Goal: Transaction & Acquisition: Purchase product/service

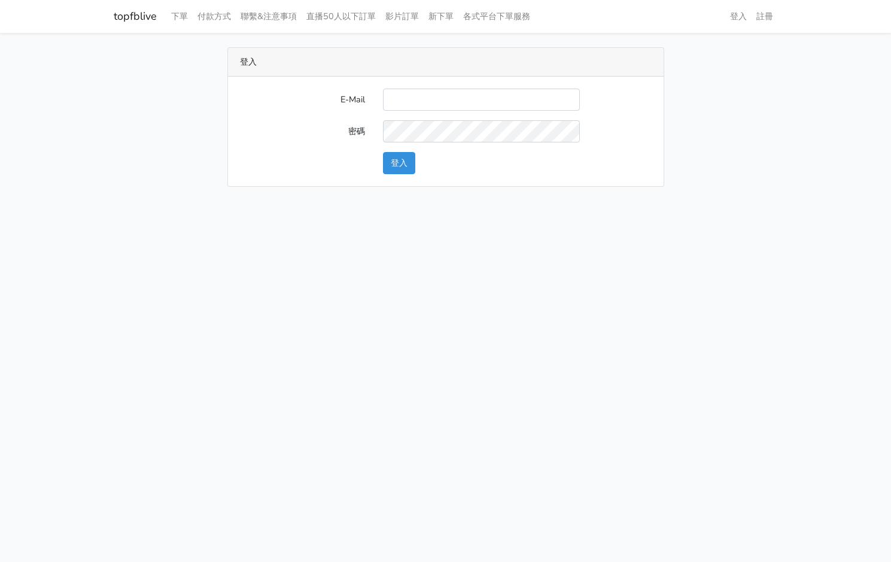
type input "kinho.leong@saikim.com.my"
click at [399, 165] on button "登入" at bounding box center [399, 163] width 32 height 22
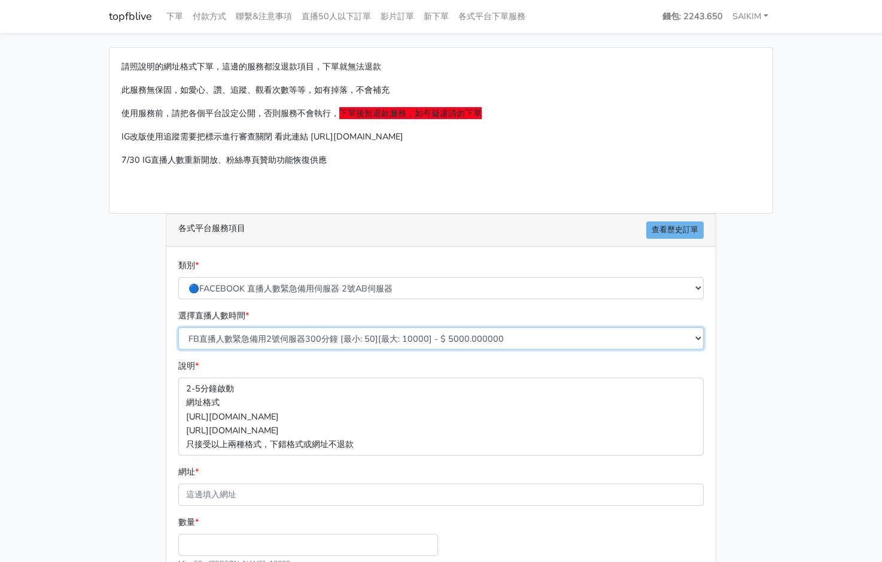
click at [463, 335] on select "FB直播人數緊急備用2號伺服器300分鐘 [最小: 50][最大: 10000] - $ 5000.000000 FB直播人數緊急備用2號伺服器60分鐘 [最…" at bounding box center [440, 338] width 525 height 22
select select "576"
click at [178, 327] on select "FB直播人數緊急備用2號伺服器300分鐘 [最小: 50][最大: 10000] - $ 5000.000000 FB直播人數緊急備用2號伺服器60分鐘 [最…" at bounding box center [440, 338] width 525 height 22
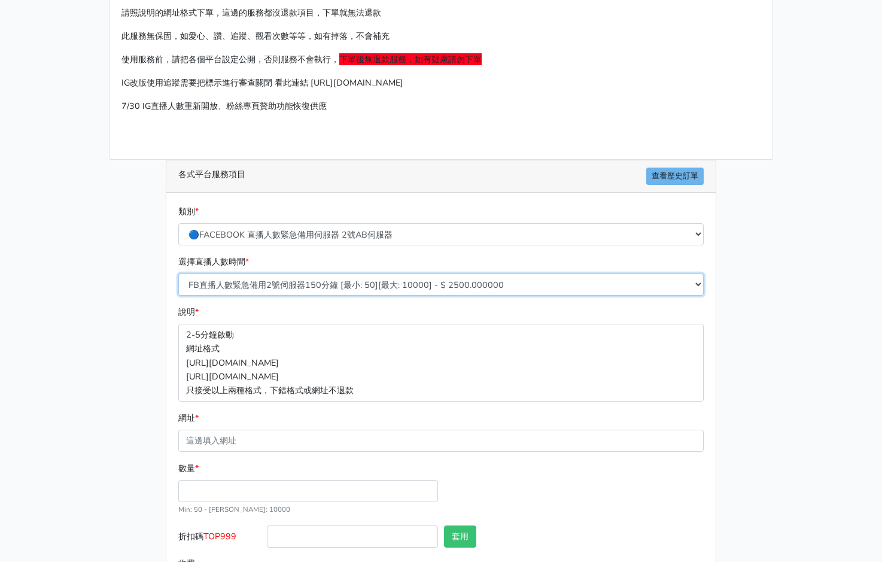
scroll to position [80, 0]
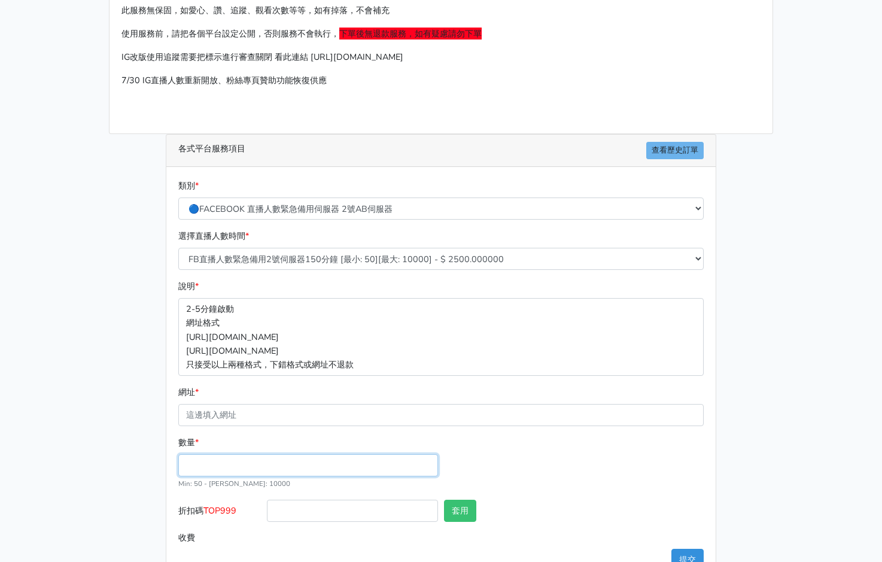
drag, startPoint x: 220, startPoint y: 463, endPoint x: 226, endPoint y: 434, distance: 29.8
click at [220, 463] on input "數量 *" at bounding box center [308, 465] width 260 height 22
type input "100"
type input "250.000"
click at [221, 507] on span "TOP999" at bounding box center [219, 510] width 33 height 12
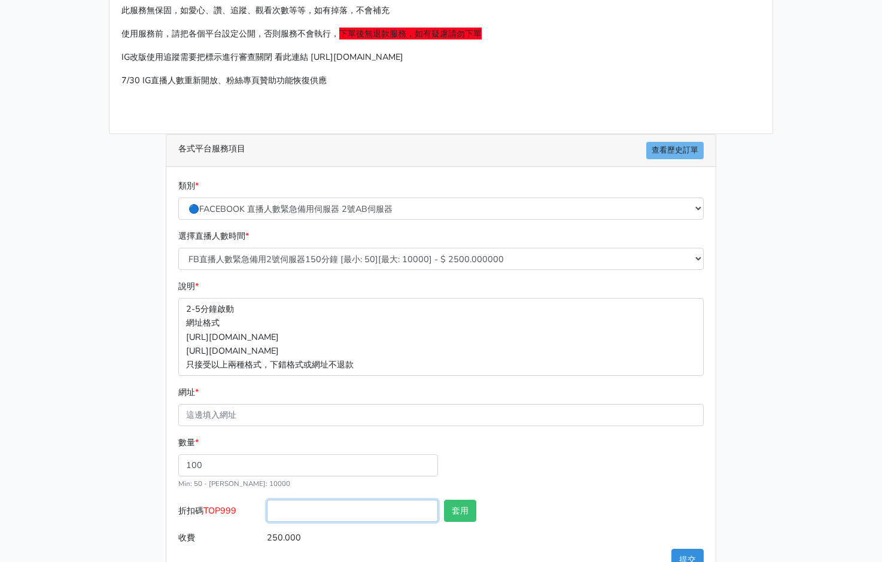
click at [267, 507] on input "折扣碼 TOP999" at bounding box center [352, 511] width 171 height 22
click at [221, 507] on span "TOP999" at bounding box center [219, 510] width 33 height 12
click at [267, 507] on input "折扣碼 TOP999" at bounding box center [352, 511] width 171 height 22
copy span "TOP999"
click at [354, 520] on input "折扣碼 TOP999" at bounding box center [352, 511] width 171 height 22
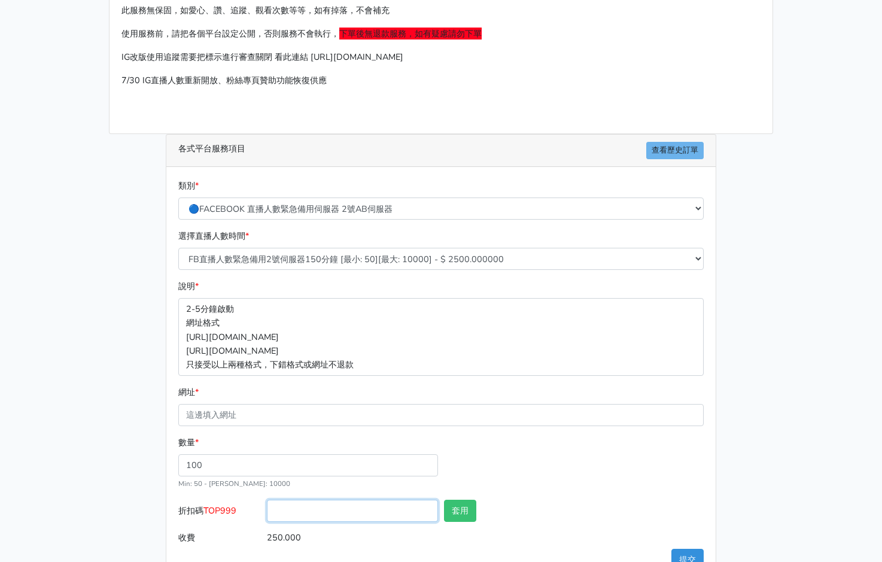
paste input "TOP999"
type input "TOP456"
click at [454, 515] on button "套用" at bounding box center [460, 511] width 32 height 22
type input "套用成功"
type input "240.000"
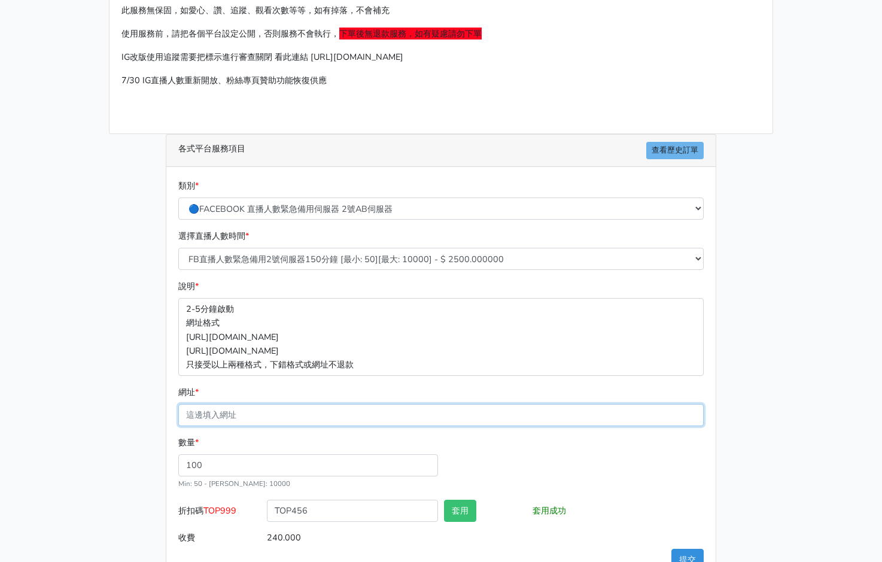
click at [205, 415] on input "網址 *" at bounding box center [440, 415] width 525 height 22
paste input "https://www.facebook.com/100064724107632/videos/1411277619961302"
type input "https://www.facebook.com/100064724107632/videos/1411277619961302"
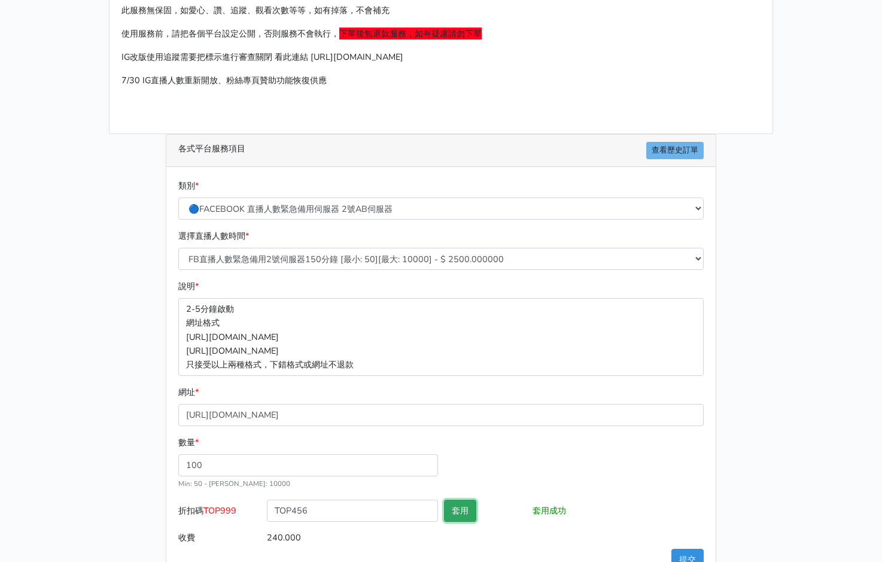
click at [454, 510] on button "套用" at bounding box center [460, 511] width 32 height 22
click at [464, 510] on button "套用" at bounding box center [460, 511] width 32 height 22
click at [694, 558] on button "提交" at bounding box center [687, 560] width 32 height 22
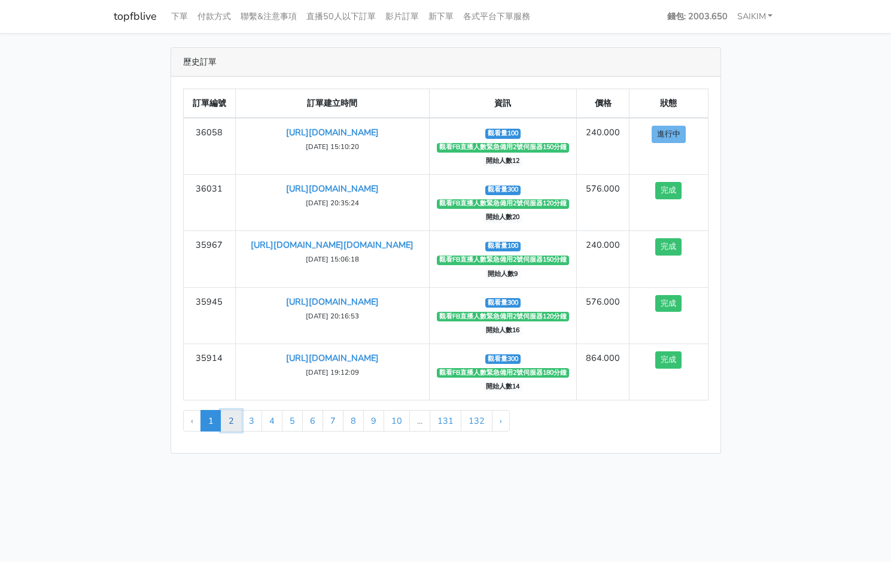
click at [228, 422] on link "2" at bounding box center [231, 421] width 21 height 22
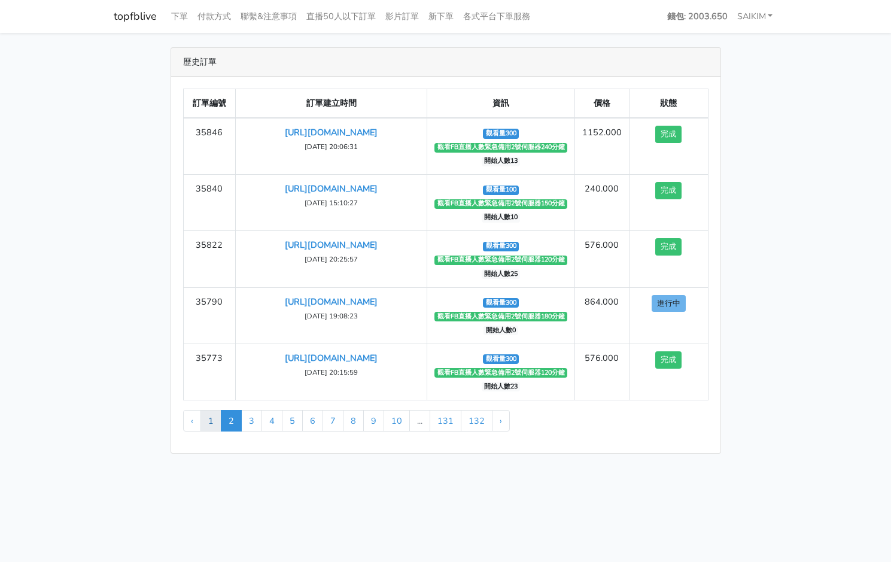
drag, startPoint x: 218, startPoint y: 466, endPoint x: 214, endPoint y: 410, distance: 55.8
click at [213, 410] on link "1" at bounding box center [210, 421] width 21 height 22
